Goal: Transaction & Acquisition: Purchase product/service

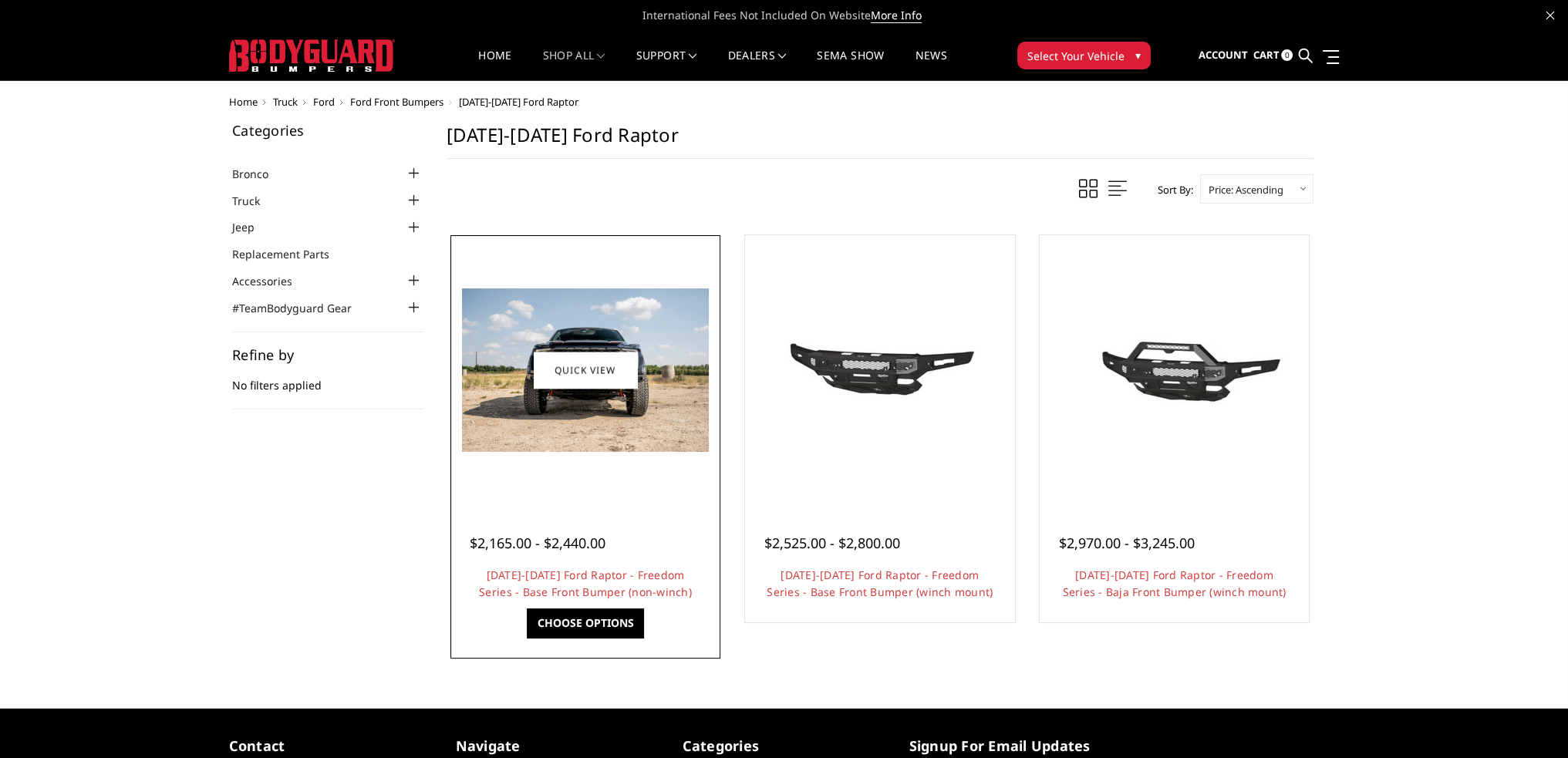
click at [595, 446] on img at bounding box center [585, 370] width 247 height 164
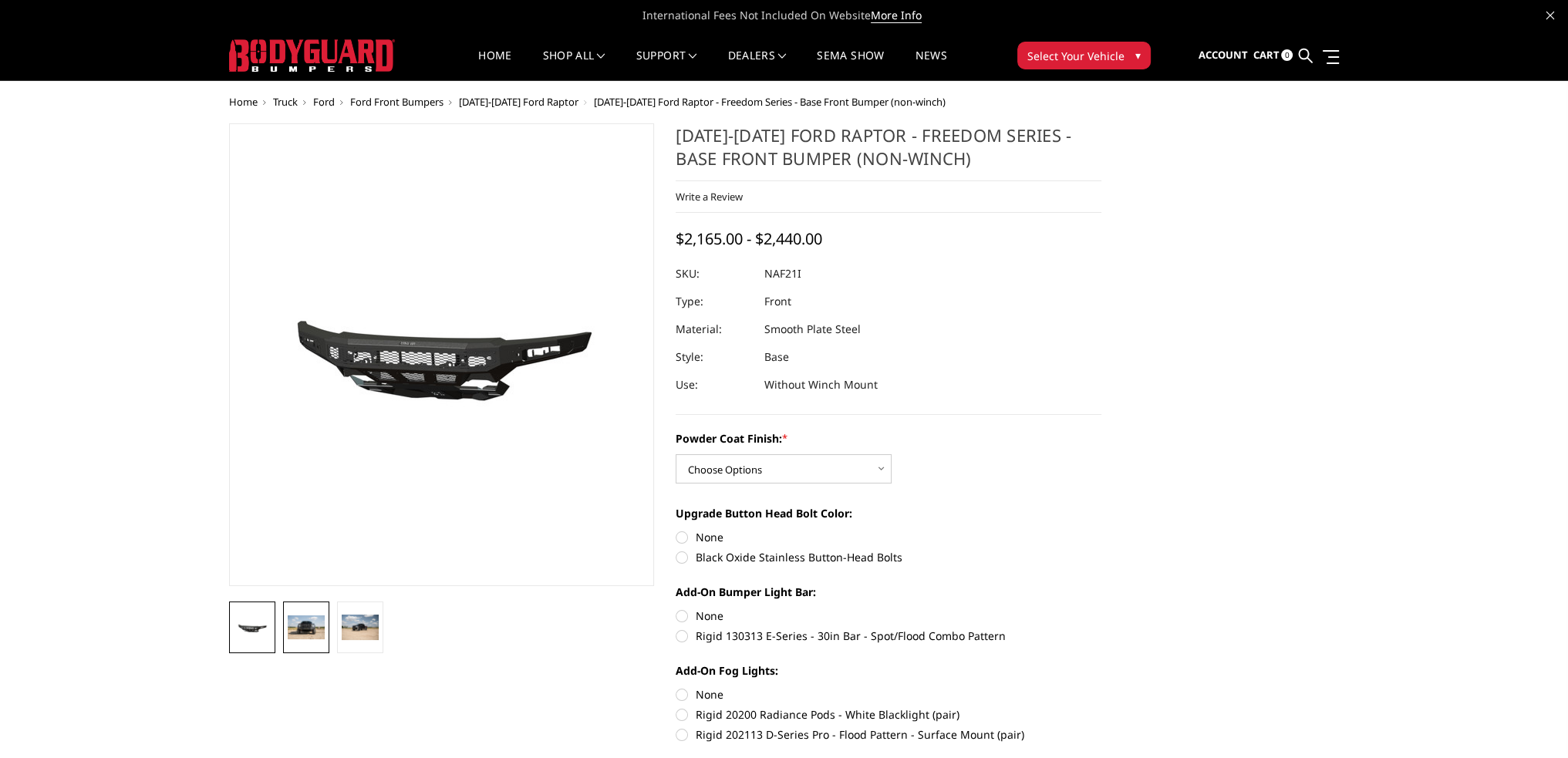
click at [319, 633] on img at bounding box center [306, 628] width 37 height 25
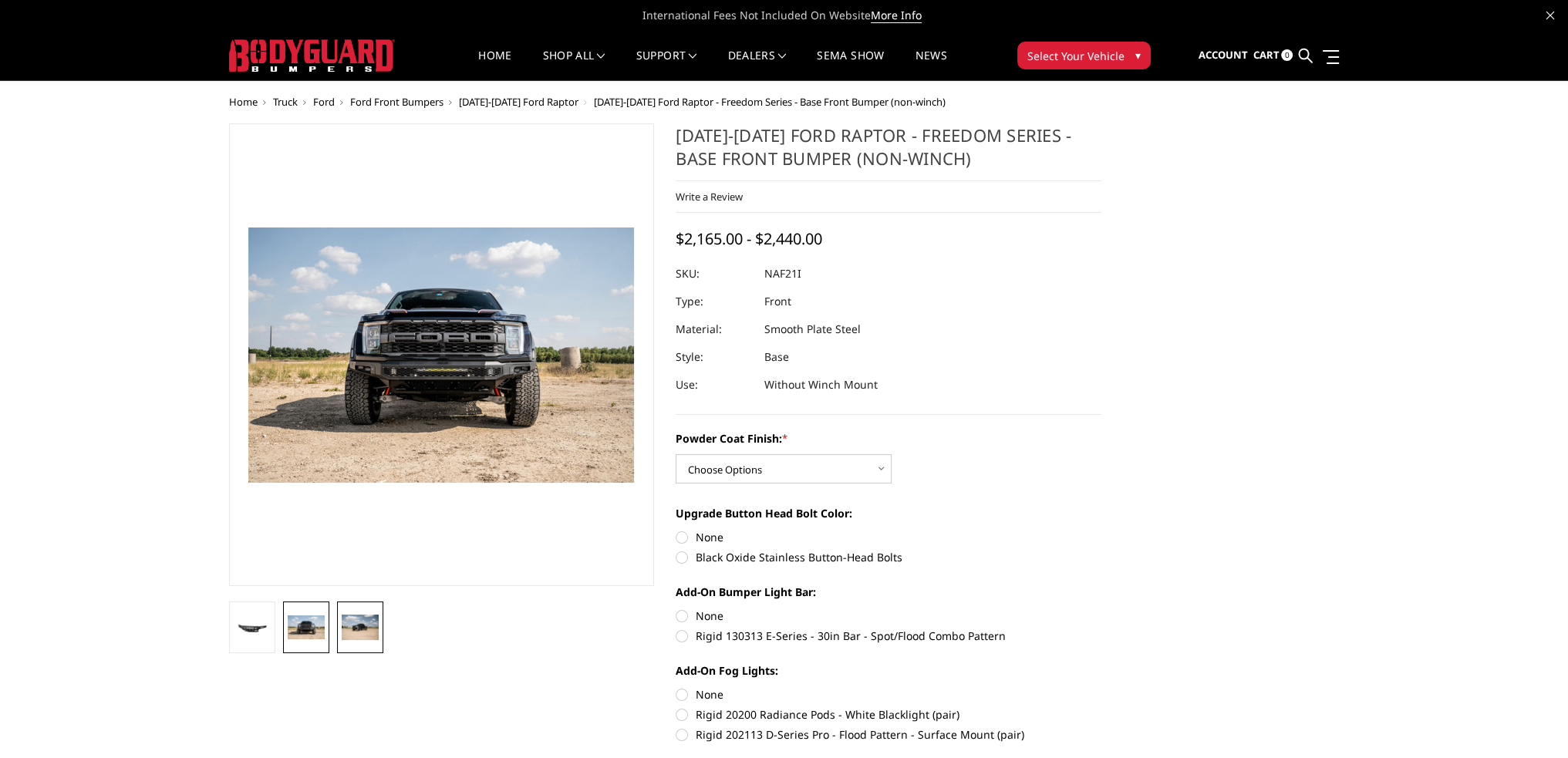
click at [365, 631] on img at bounding box center [360, 627] width 37 height 25
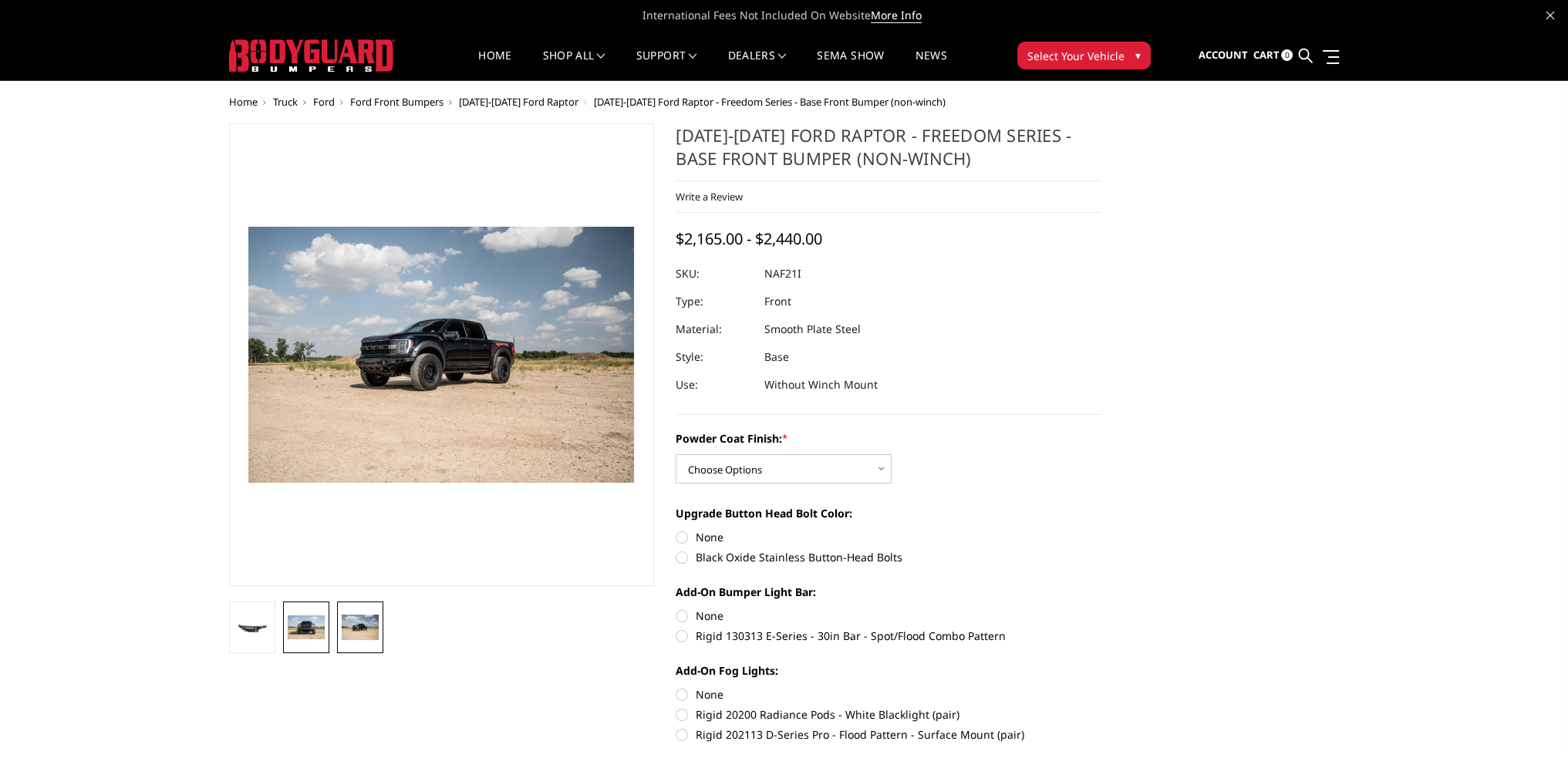
click at [306, 629] on img at bounding box center [306, 628] width 37 height 25
